Goal: Navigation & Orientation: Find specific page/section

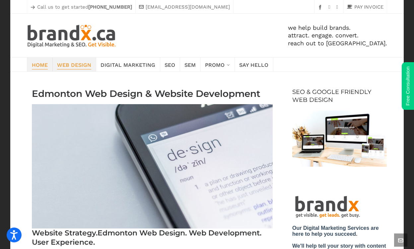
click at [42, 64] on span "Home" at bounding box center [40, 64] width 16 height 9
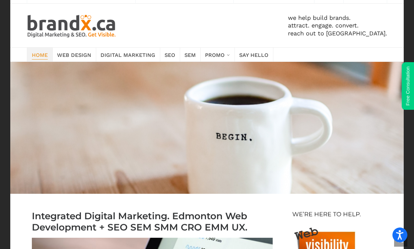
scroll to position [12, 0]
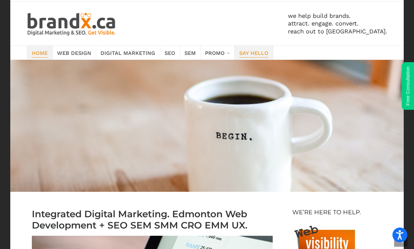
click at [249, 51] on span "Say Hello" at bounding box center [253, 52] width 29 height 9
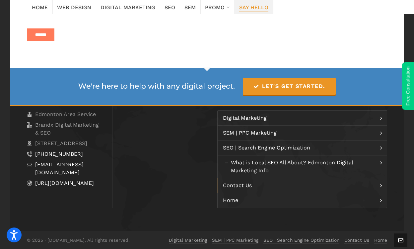
scroll to position [461, 0]
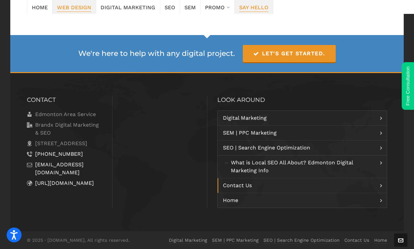
click at [74, 6] on span "Web Design" at bounding box center [74, 6] width 34 height 9
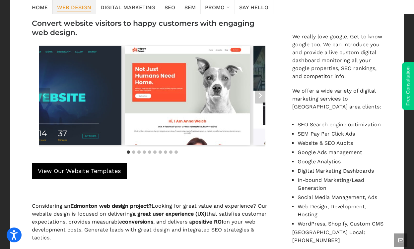
scroll to position [481, 0]
